Goal: Information Seeking & Learning: Check status

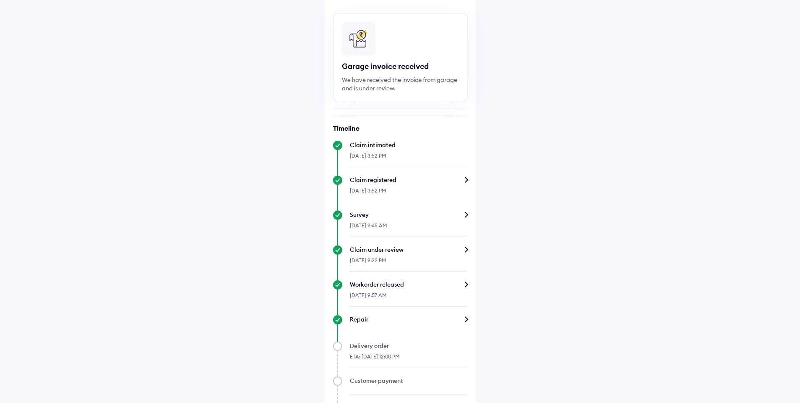
scroll to position [118, 0]
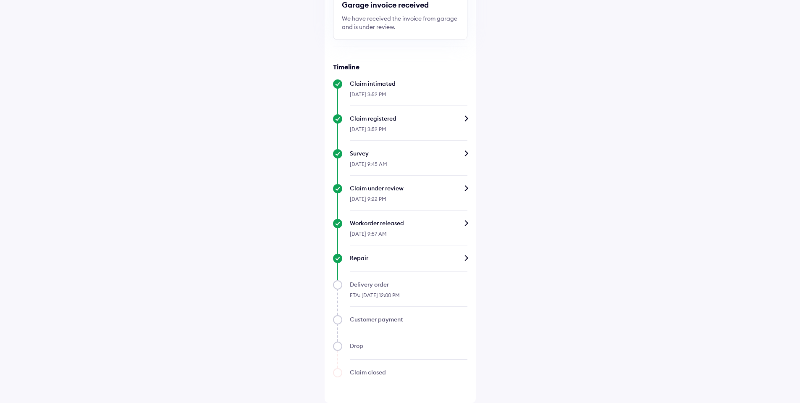
click at [421, 263] on div at bounding box center [409, 267] width 118 height 10
click at [457, 254] on div "Repair" at bounding box center [409, 258] width 118 height 8
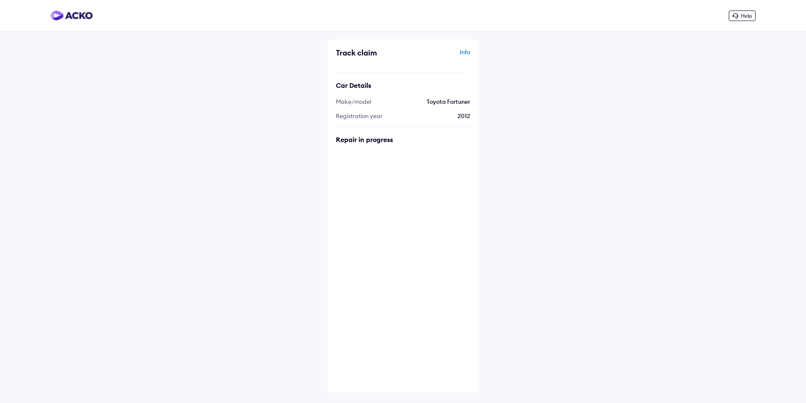
click at [52, 13] on img at bounding box center [71, 15] width 42 height 10
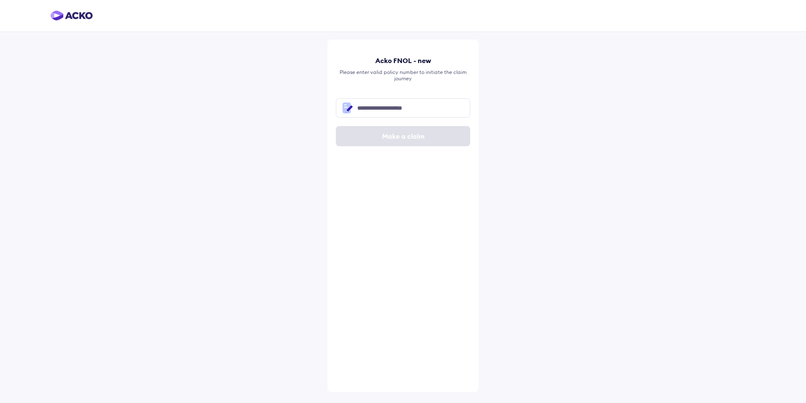
click at [75, 14] on img at bounding box center [71, 15] width 42 height 10
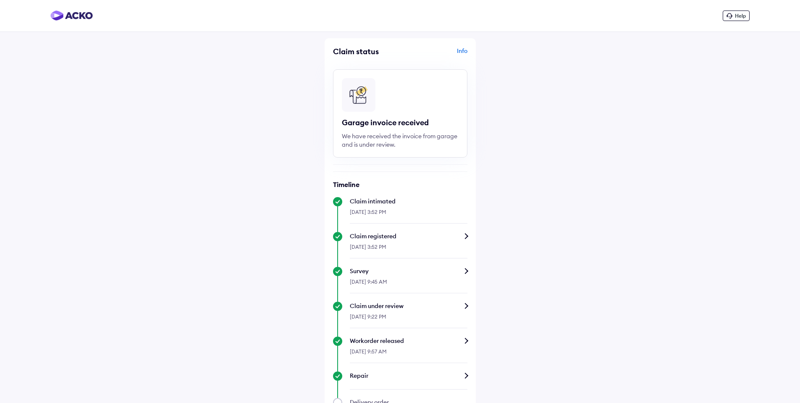
click at [390, 102] on div at bounding box center [400, 95] width 117 height 35
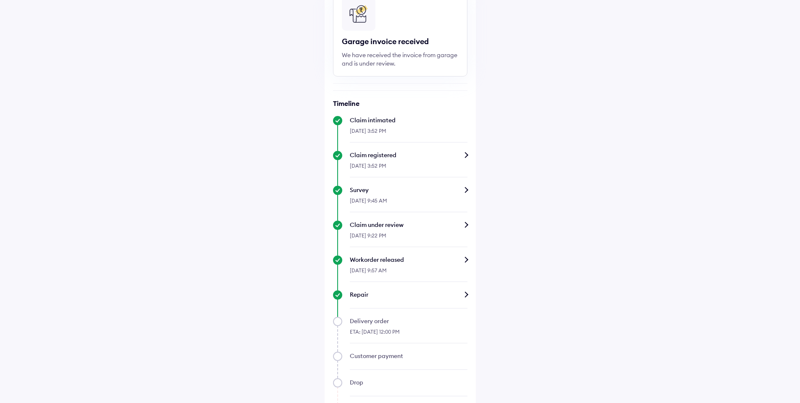
scroll to position [118, 0]
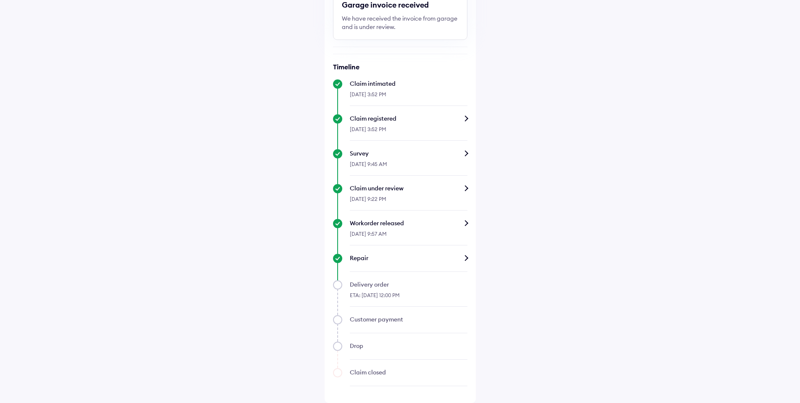
click at [414, 255] on div "Repair" at bounding box center [409, 258] width 118 height 8
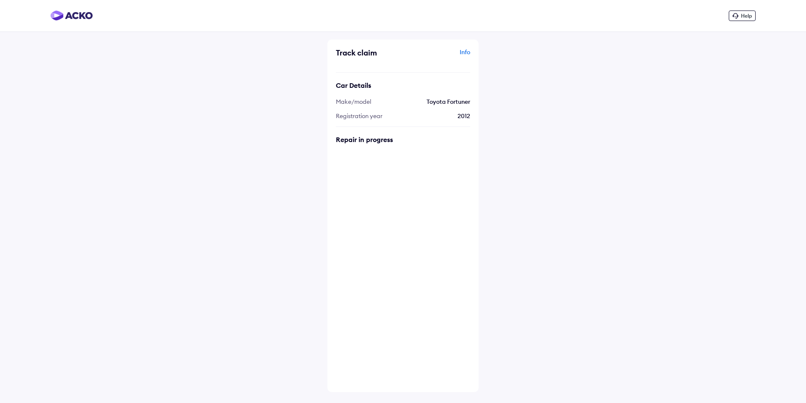
click at [374, 140] on div "Repair in progress" at bounding box center [403, 139] width 134 height 8
click at [391, 206] on div "Track claim Info Car Details Make/model Toyota Fortuner Registration year 2012 …" at bounding box center [403, 215] width 151 height 352
